Goal: Task Accomplishment & Management: Manage account settings

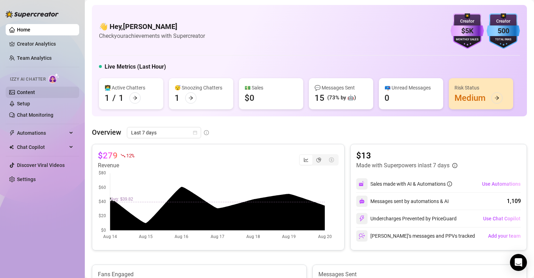
click at [31, 90] on link "Content" at bounding box center [26, 92] width 18 height 6
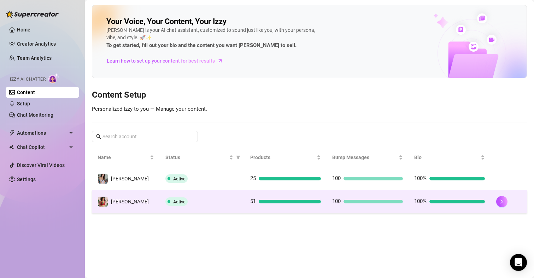
click at [508, 197] on div at bounding box center [508, 201] width 25 height 11
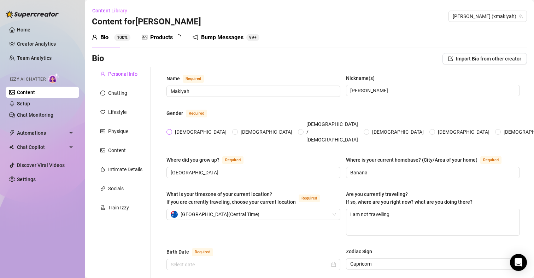
radio input "true"
type input "[DATE]"
click at [30, 102] on link "Setup" at bounding box center [23, 104] width 13 height 6
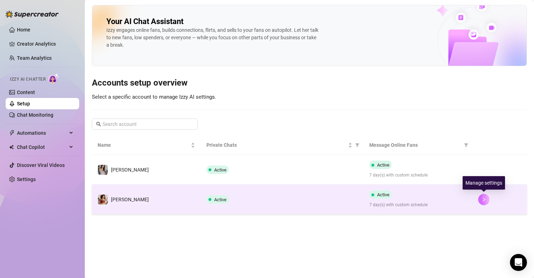
click at [488, 196] on button "button" at bounding box center [483, 199] width 11 height 11
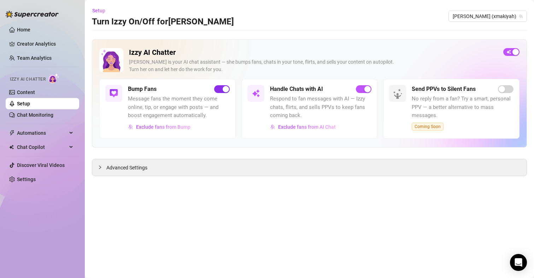
click at [223, 90] on div "button" at bounding box center [226, 89] width 6 height 6
click at [130, 166] on span "Advanced Settings" at bounding box center [126, 168] width 41 height 8
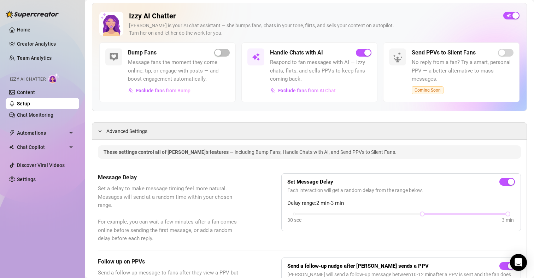
scroll to position [141, 0]
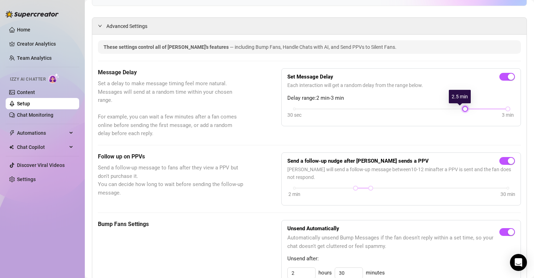
drag, startPoint x: 416, startPoint y: 108, endPoint x: 463, endPoint y: 113, distance: 47.7
click at [463, 113] on div "30 sec 3 min" at bounding box center [401, 113] width 228 height 13
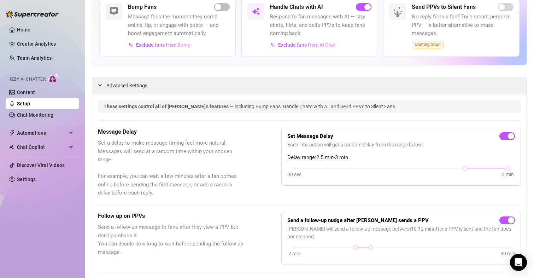
scroll to position [35, 0]
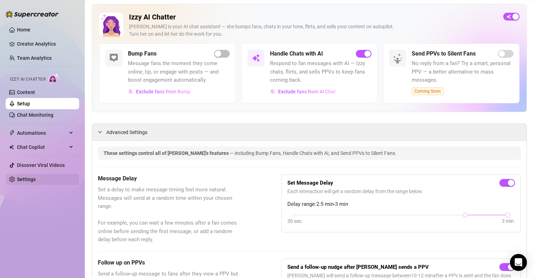
click at [36, 176] on link "Settings" at bounding box center [26, 179] width 19 height 6
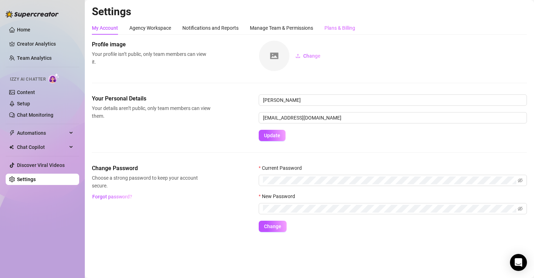
click at [333, 22] on div "Plans & Billing" at bounding box center [340, 27] width 31 height 13
